Goal: Check status: Check status

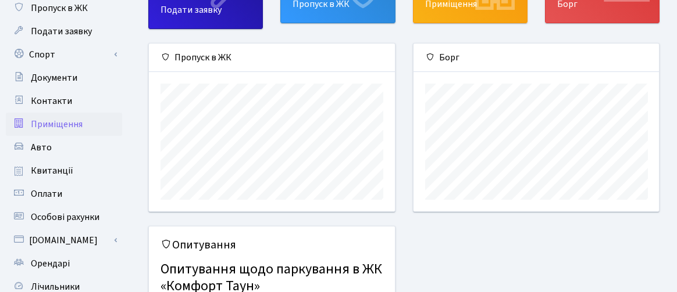
scroll to position [116, 0]
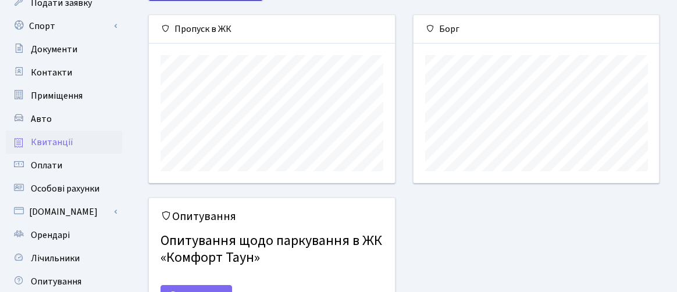
click at [55, 140] on span "Квитанції" at bounding box center [52, 142] width 42 height 13
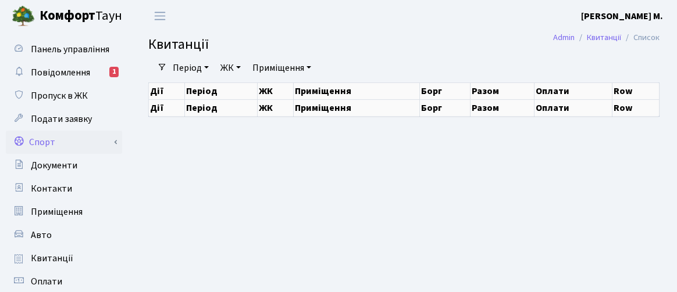
select select "25"
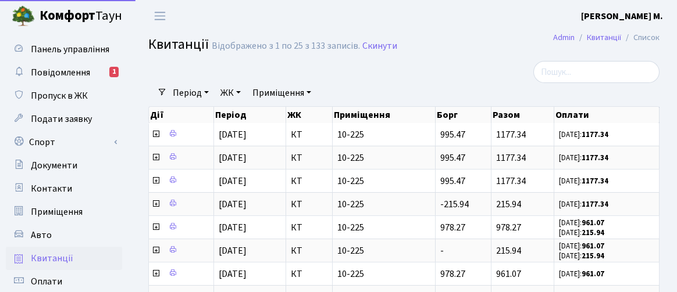
select select "25"
